Goal: Information Seeking & Learning: Learn about a topic

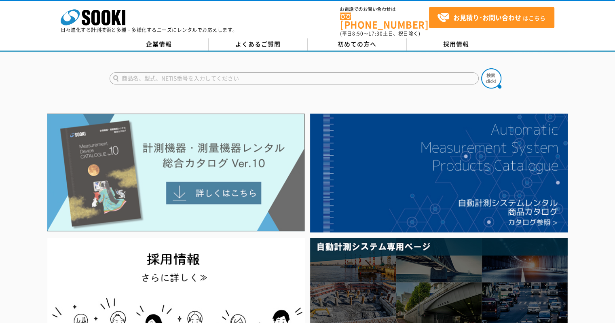
scroll to position [40, 0]
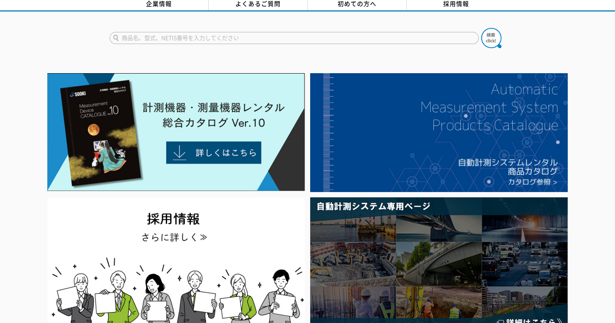
type input "商品名、型式、NETIS番号を入力してください"
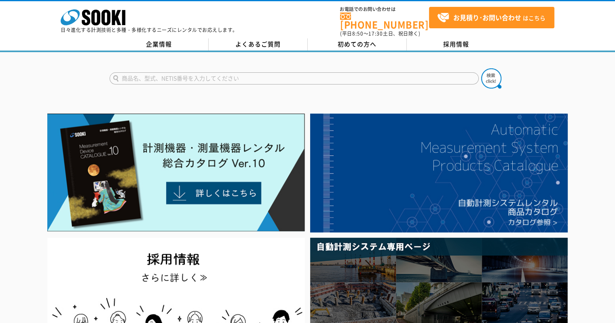
click at [185, 73] on input "text" at bounding box center [294, 78] width 369 height 12
type input "ドラモニ"
click at [482, 68] on button at bounding box center [492, 78] width 20 height 20
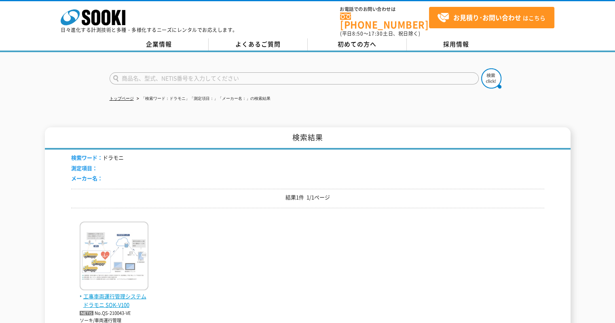
click at [113, 269] on img at bounding box center [114, 257] width 69 height 71
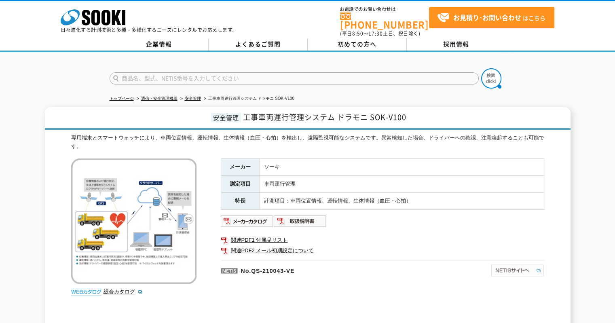
click at [504, 264] on img at bounding box center [518, 270] width 54 height 13
click at [442, 159] on td "ソーキ" at bounding box center [402, 167] width 284 height 17
